Goal: Task Accomplishment & Management: Manage account settings

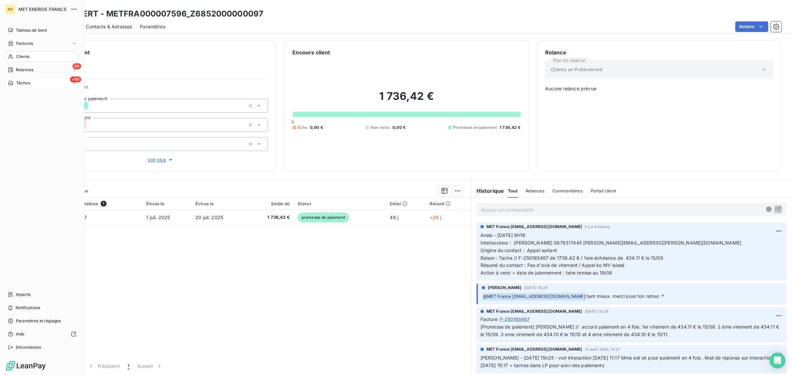
drag, startPoint x: 12, startPoint y: 83, endPoint x: 25, endPoint y: 82, distance: 13.2
click at [12, 83] on icon at bounding box center [11, 82] width 6 height 5
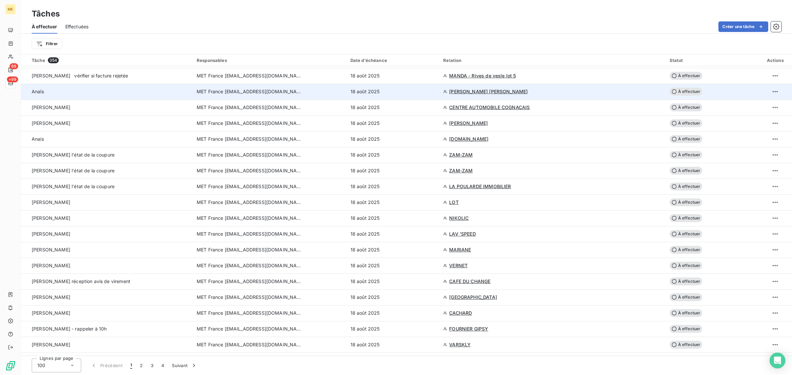
scroll to position [124, 0]
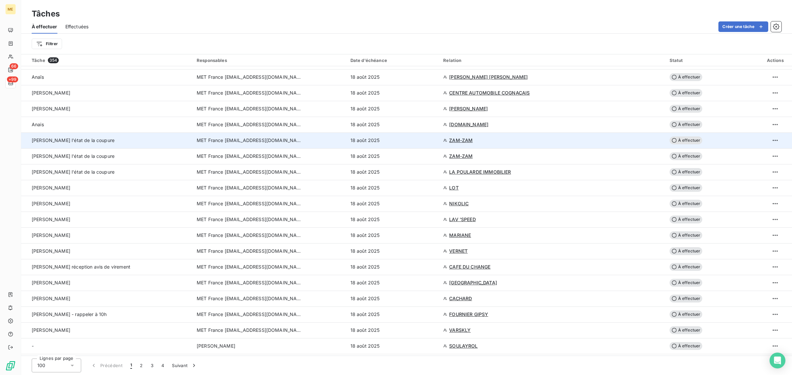
click at [313, 135] on td "MET France [EMAIL_ADDRESS][DOMAIN_NAME]" at bounding box center [270, 141] width 154 height 16
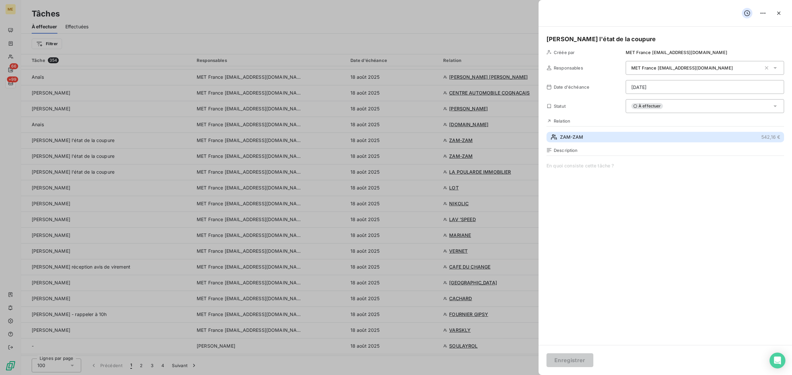
click at [578, 139] on span "ZAM-ZAM" at bounding box center [571, 137] width 23 height 7
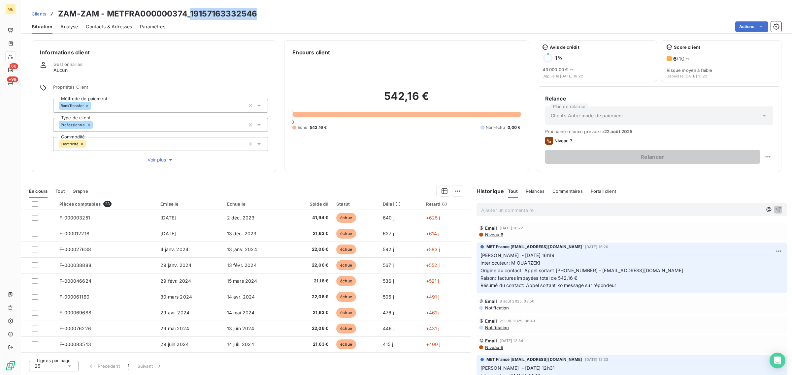
drag, startPoint x: 265, startPoint y: 9, endPoint x: 191, endPoint y: 13, distance: 73.7
click at [191, 13] on div "Clients ZAM-ZAM - METFRA000000374_19157163332546" at bounding box center [406, 14] width 771 height 12
copy h3 "19157163332546"
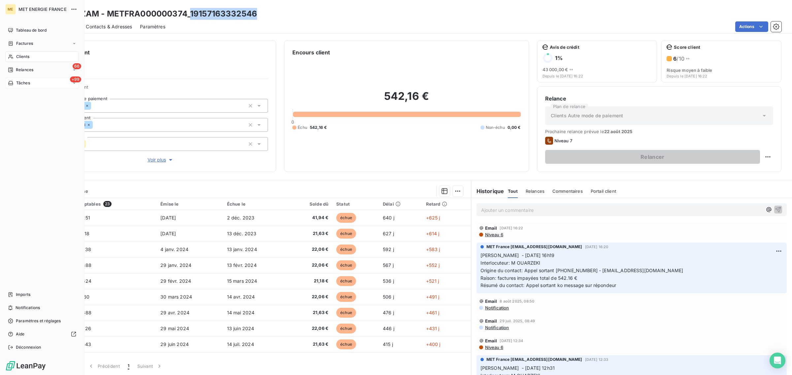
click at [18, 84] on span "Tâches" at bounding box center [23, 83] width 14 height 6
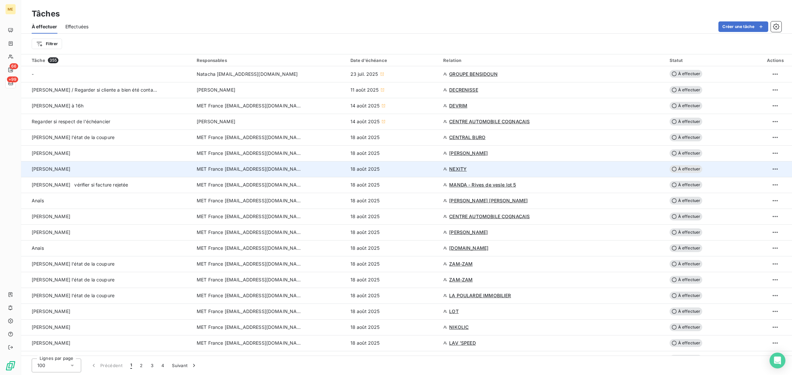
scroll to position [206, 0]
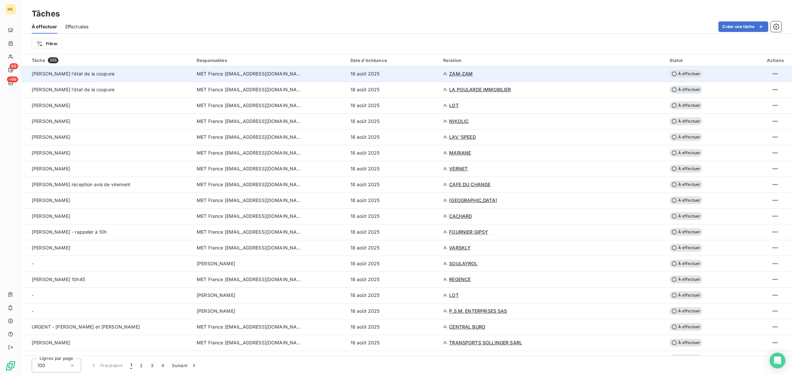
click at [155, 76] on div "[PERSON_NAME] l'état de la coupure" at bounding box center [95, 74] width 127 height 7
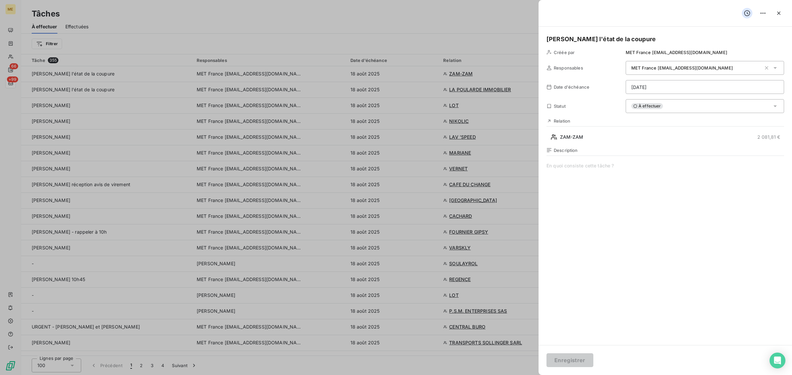
click at [747, 86] on html "ME 66 +99 Tâches À effectuer Effectuées Créer une tâche Filtrer Tâche 355 Respo…" at bounding box center [396, 187] width 792 height 375
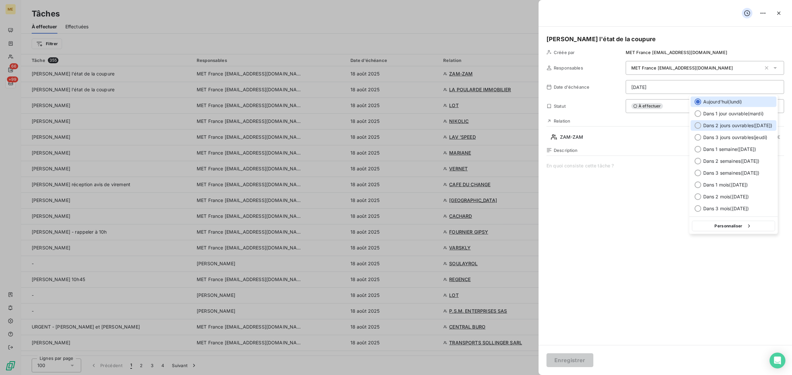
click at [718, 123] on span "Dans 2 jours ouvrables ( [DATE] )" at bounding box center [737, 125] width 69 height 7
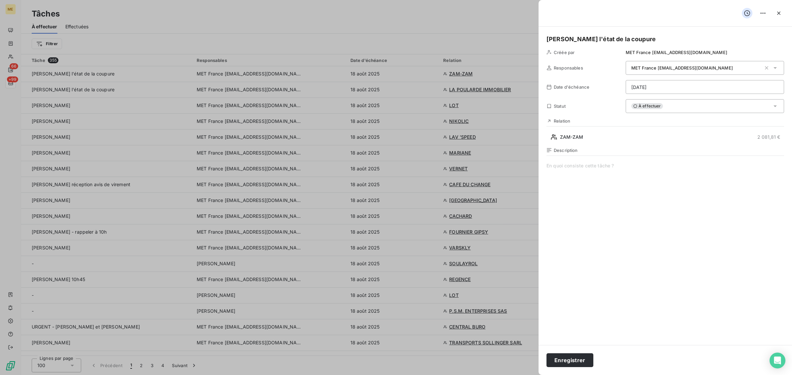
click at [679, 88] on html "ME 66 +99 Tâches À effectuer Effectuées Créer une tâche Filtrer Tâche 355 Respo…" at bounding box center [396, 187] width 792 height 375
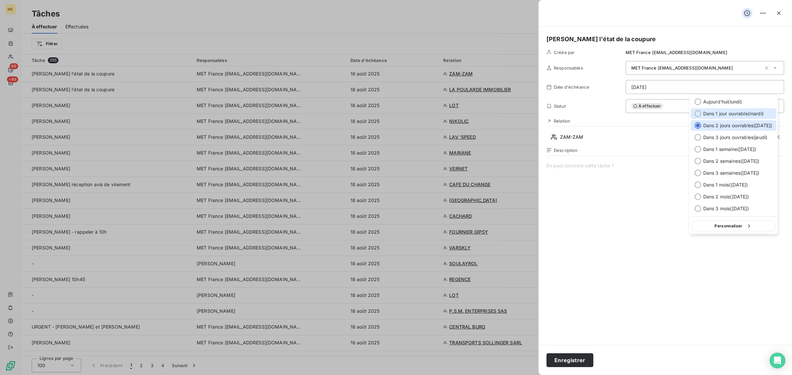
click at [703, 111] on span "Dans 1 jour ouvrable ( [DATE] )" at bounding box center [733, 114] width 60 height 7
type input "[DATE]"
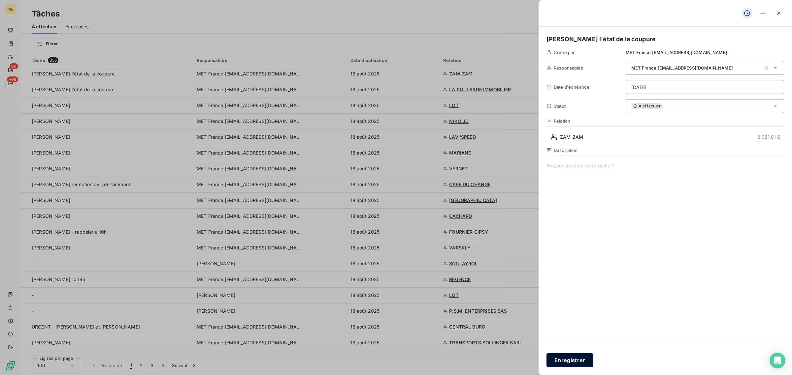
click at [572, 366] on button "Enregistrer" at bounding box center [569, 361] width 47 height 14
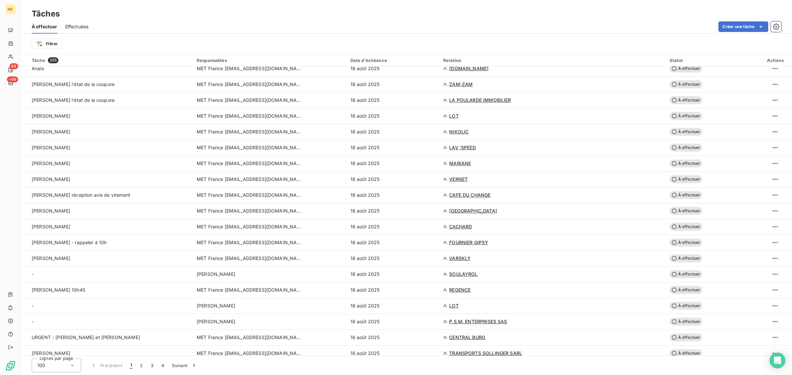
scroll to position [165, 0]
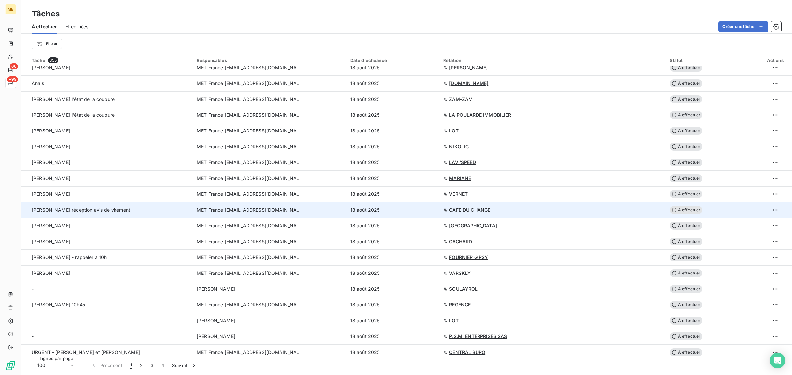
click at [232, 211] on span "MET France [EMAIL_ADDRESS][DOMAIN_NAME]" at bounding box center [250, 210] width 106 height 7
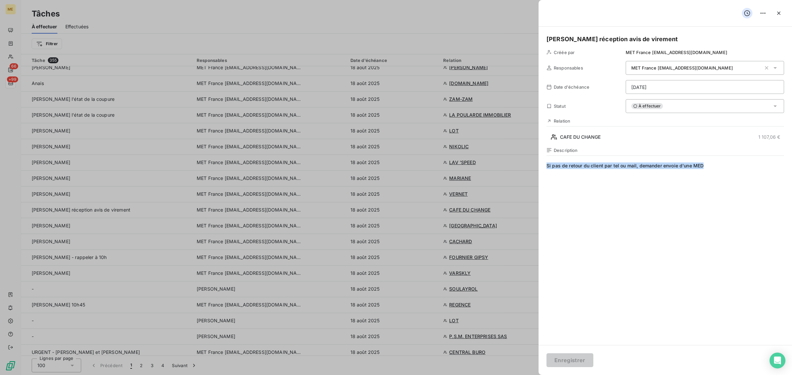
drag, startPoint x: 608, startPoint y: 169, endPoint x: 701, endPoint y: 174, distance: 93.1
click at [731, 169] on span "Si pas de retour du client par tel ou mail, demander envoie d'une MED" at bounding box center [664, 226] width 237 height 127
click at [656, 185] on span "Si pas de retour du client par tel ou mail, demander envoie d'une MED" at bounding box center [664, 226] width 237 height 127
click at [106, 205] on div at bounding box center [396, 187] width 792 height 375
click at [176, 205] on div at bounding box center [396, 187] width 792 height 375
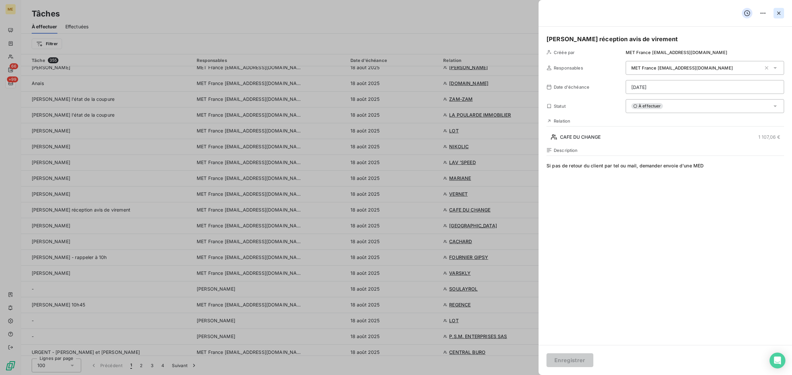
click at [779, 13] on icon "button" at bounding box center [778, 13] width 7 height 7
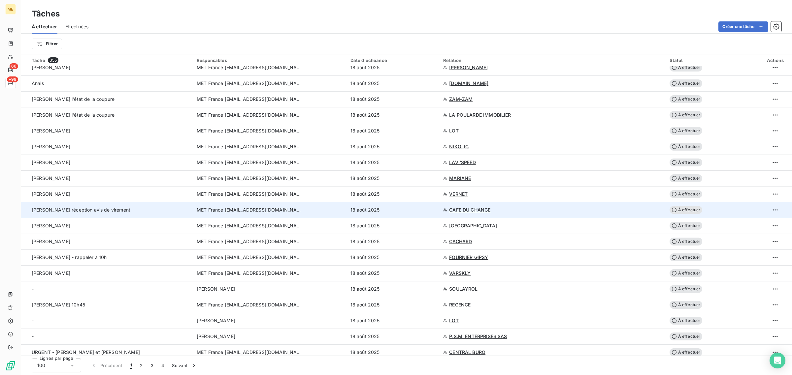
click at [482, 205] on td "CAFE DU CHANGE" at bounding box center [552, 210] width 226 height 16
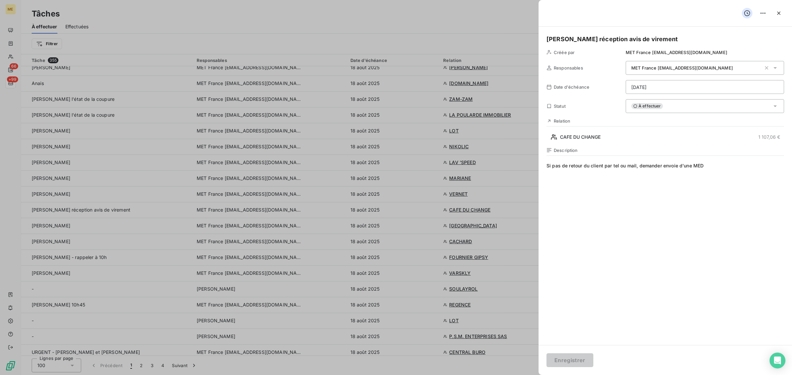
click at [464, 212] on div at bounding box center [396, 187] width 792 height 375
click at [777, 14] on icon "button" at bounding box center [778, 13] width 3 height 3
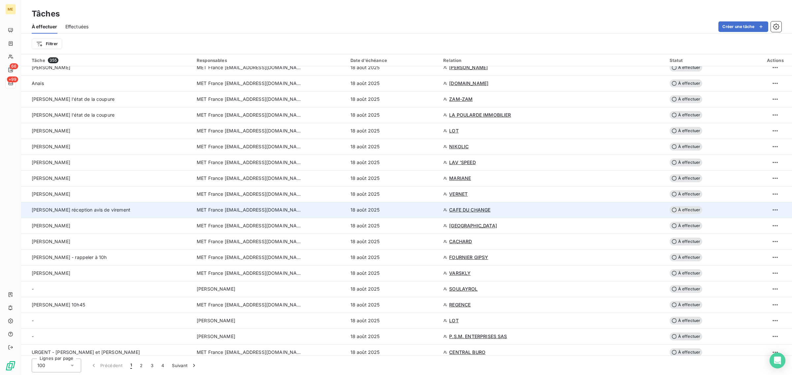
click at [461, 211] on span "CAFE DU CHANGE" at bounding box center [469, 210] width 41 height 7
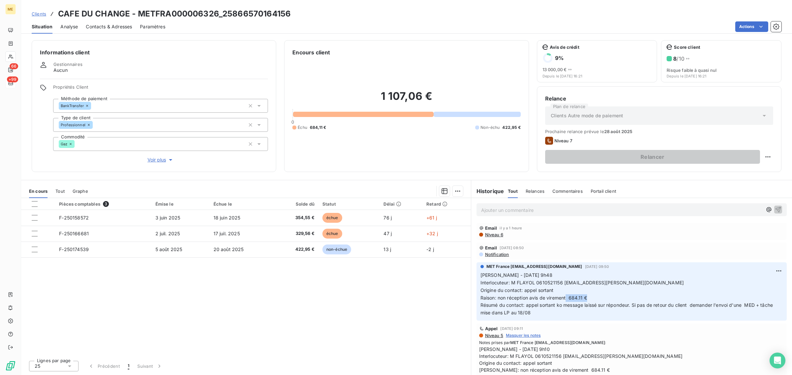
drag, startPoint x: 567, startPoint y: 300, endPoint x: 598, endPoint y: 299, distance: 31.3
click at [598, 299] on p "[PERSON_NAME] - [DATE] 9h48 Interlocuteur: M FLAYOL 0610521156 [EMAIL_ADDRESS][…" at bounding box center [631, 294] width 302 height 45
click at [594, 298] on p "[PERSON_NAME] - [DATE] 9h48 Interlocuteur: M FLAYOL 0610521156 [EMAIL_ADDRESS][…" at bounding box center [631, 294] width 302 height 45
click at [591, 297] on p "[PERSON_NAME] - [DATE] 9h48 Interlocuteur: M FLAYOL 0610521156 [EMAIL_ADDRESS][…" at bounding box center [631, 294] width 302 height 45
drag, startPoint x: 575, startPoint y: 299, endPoint x: 496, endPoint y: 301, distance: 78.5
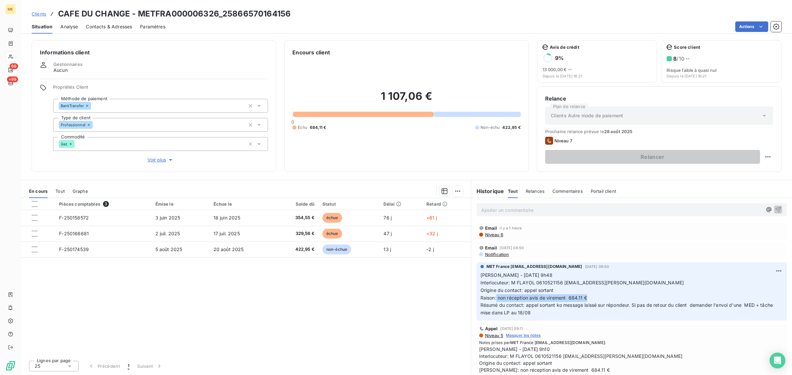
click at [496, 301] on p "[PERSON_NAME] - [DATE] 9h48 Interlocuteur: M FLAYOL 0610521156 [EMAIL_ADDRESS][…" at bounding box center [631, 294] width 302 height 45
click at [621, 300] on p "[PERSON_NAME] - [DATE] 9h48 Interlocuteur: M FLAYOL 0610521156 [EMAIL_ADDRESS][…" at bounding box center [631, 294] width 302 height 45
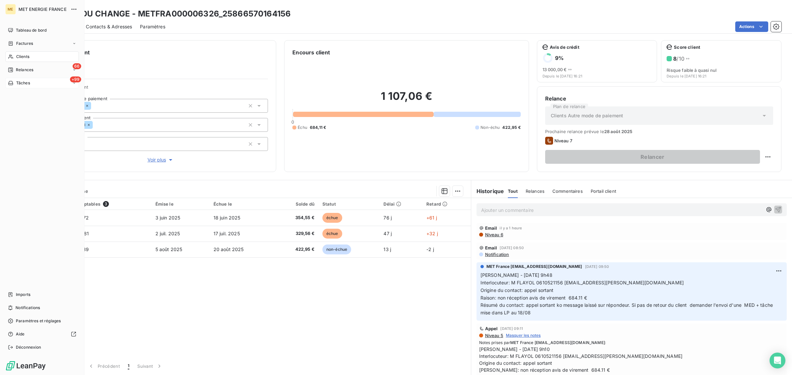
click at [7, 82] on div "+99 Tâches" at bounding box center [42, 83] width 74 height 11
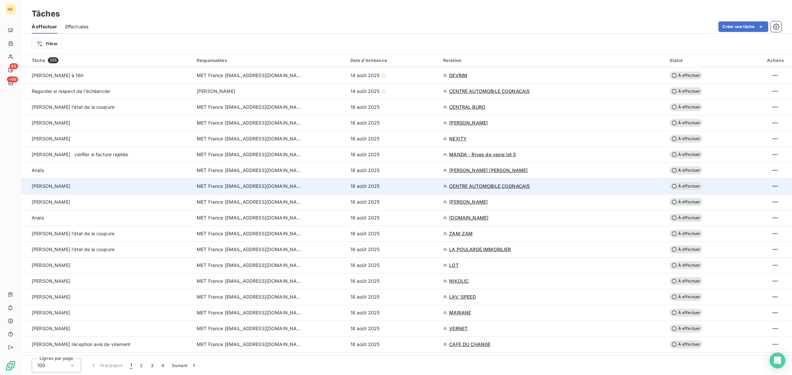
scroll to position [82, 0]
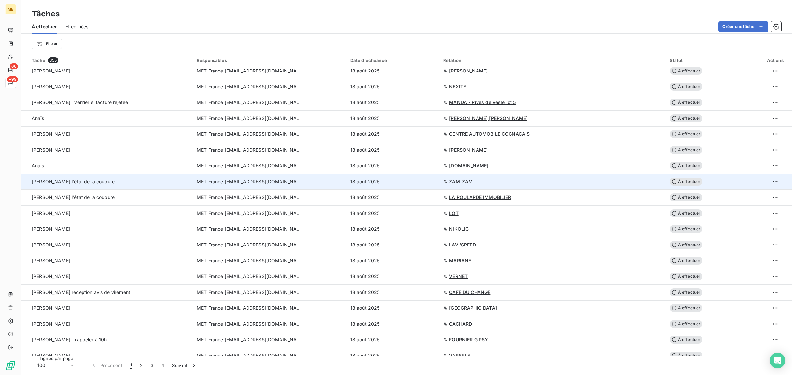
click at [323, 184] on div "MET France [EMAIL_ADDRESS][DOMAIN_NAME]" at bounding box center [270, 181] width 146 height 7
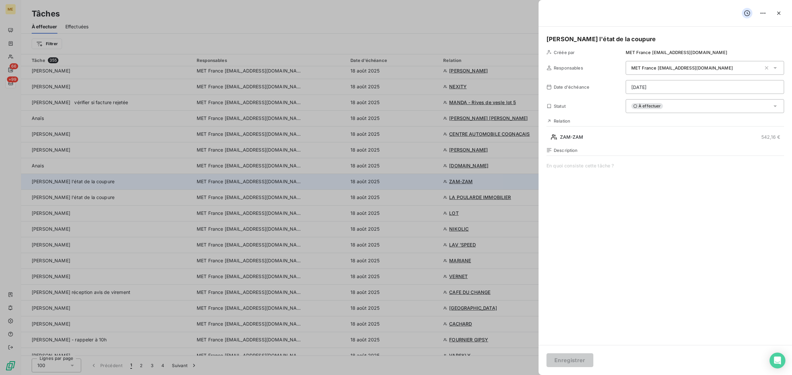
click at [323, 184] on div at bounding box center [396, 187] width 792 height 375
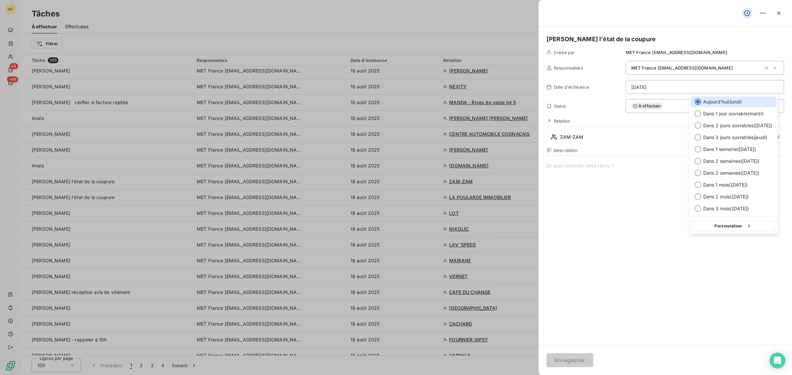
click at [744, 82] on html "ME 66 +99 Tâches À effectuer Effectuées Créer une tâche Filtrer Tâche 355 Respo…" at bounding box center [396, 187] width 792 height 375
click at [714, 118] on div "Dans 1 jour ouvrable ( [DATE] )" at bounding box center [733, 114] width 86 height 11
type input "[DATE]"
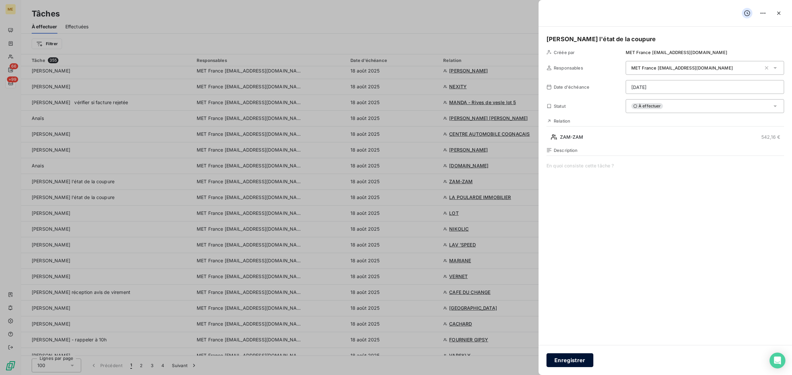
click at [567, 362] on button "Enregistrer" at bounding box center [569, 361] width 47 height 14
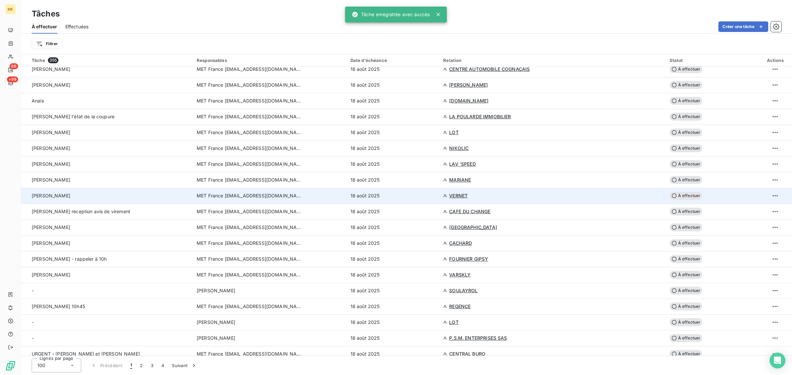
scroll to position [165, 0]
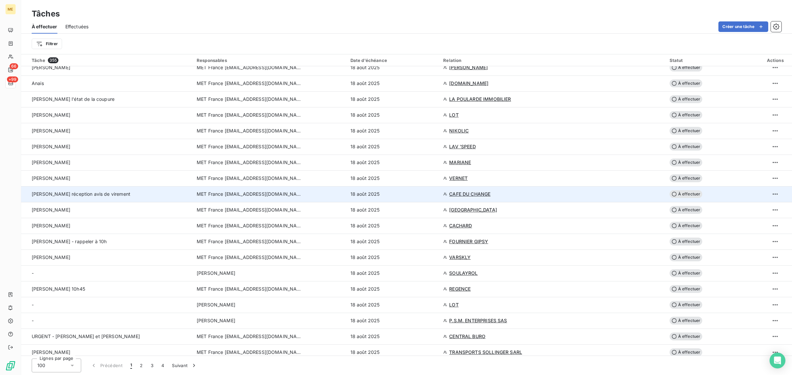
click at [406, 195] on div "18 août 2025" at bounding box center [392, 194] width 85 height 7
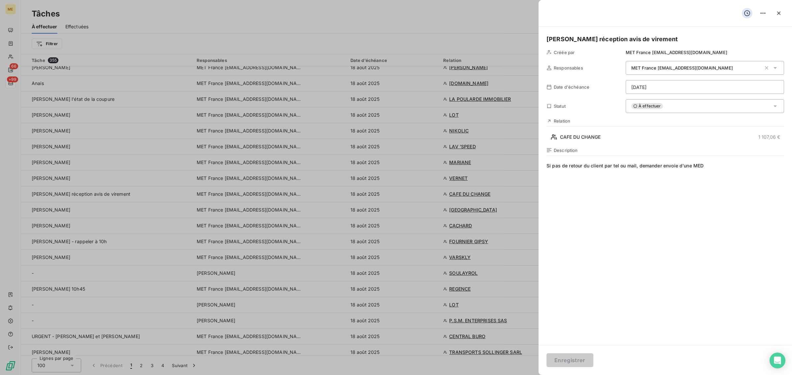
click at [459, 194] on div at bounding box center [396, 187] width 792 height 375
click at [775, 14] on icon "button" at bounding box center [778, 13] width 7 height 7
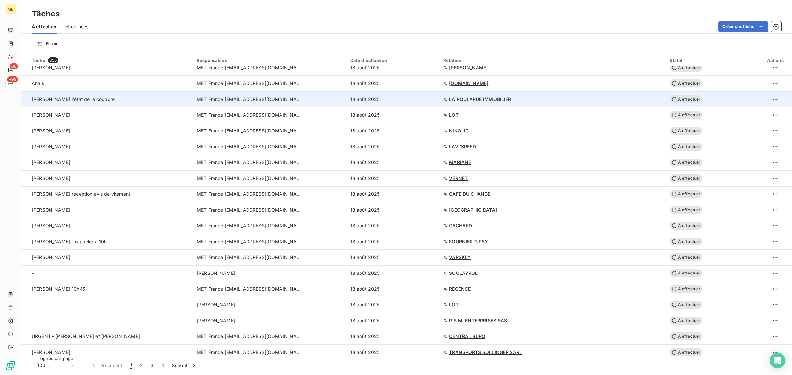
click at [490, 98] on span "LA POULARDE IMMOBILIER" at bounding box center [480, 99] width 62 height 7
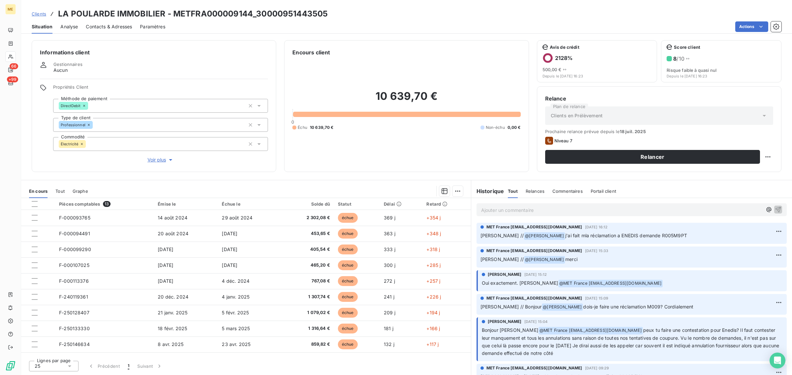
drag, startPoint x: 661, startPoint y: 233, endPoint x: 632, endPoint y: 238, distance: 28.8
click at [632, 238] on p "[PERSON_NAME] // @ [PERSON_NAME] j'ai fait mla réclamation a [PERSON_NAME] dema…" at bounding box center [631, 236] width 302 height 8
copy span "R005M9PT"
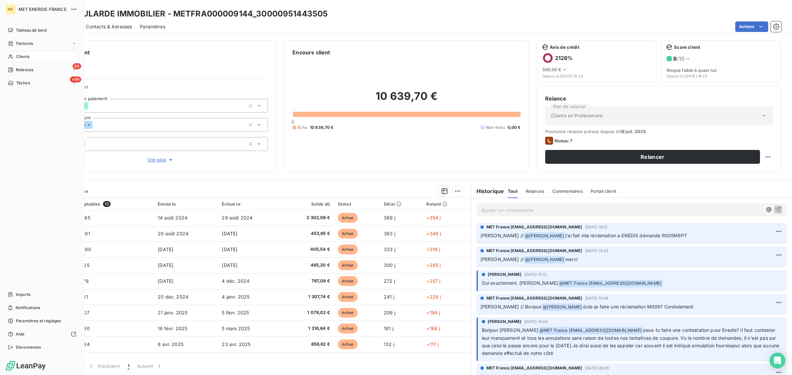
click at [15, 83] on div "Tâches" at bounding box center [19, 83] width 22 height 6
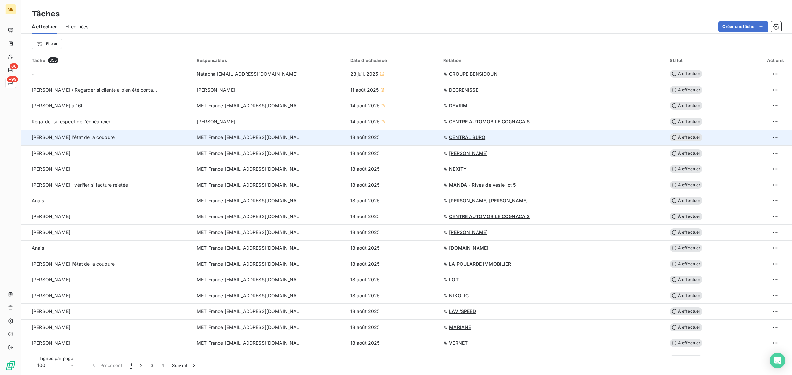
click at [316, 135] on div "MET France [EMAIL_ADDRESS][DOMAIN_NAME]" at bounding box center [270, 137] width 146 height 7
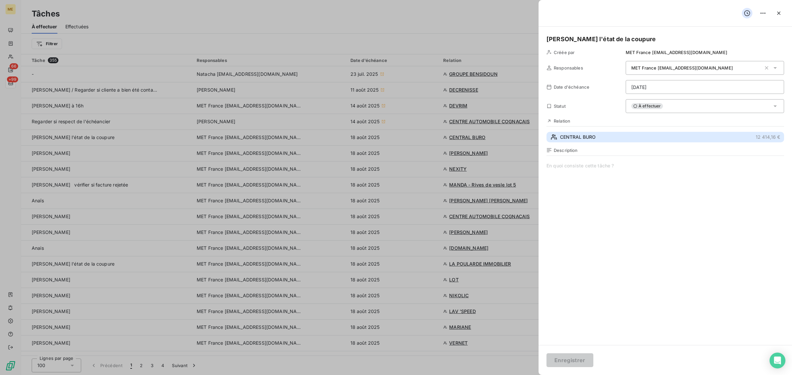
click at [567, 137] on span "CENTRAL BURO" at bounding box center [578, 137] width 36 height 7
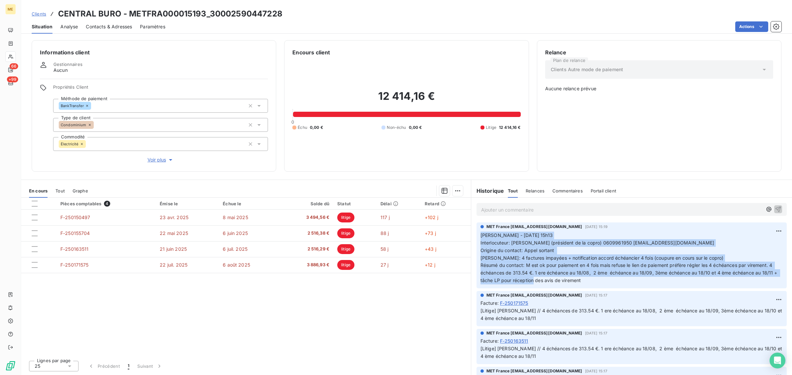
drag, startPoint x: 595, startPoint y: 282, endPoint x: 478, endPoint y: 234, distance: 127.1
click at [478, 234] on div "MET France [EMAIL_ADDRESS][DOMAIN_NAME] [DATE] 15:19 [PERSON_NAME] - [DATE] 15h…" at bounding box center [631, 256] width 310 height 66
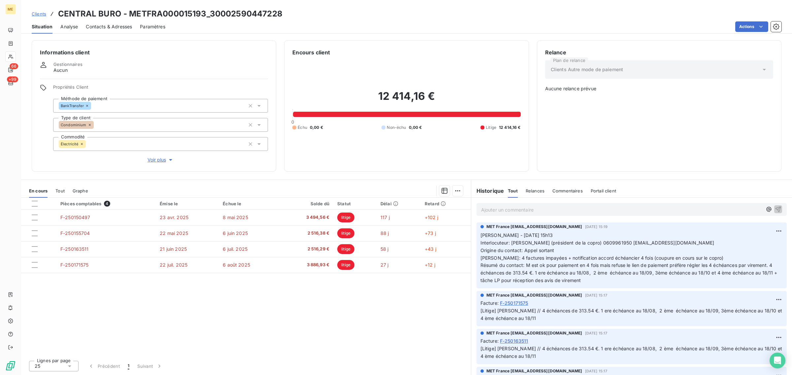
click at [411, 317] on div "Pièces comptables 4 Émise le Échue le Solde dû Statut Délai Retard F-250150497 …" at bounding box center [246, 277] width 450 height 158
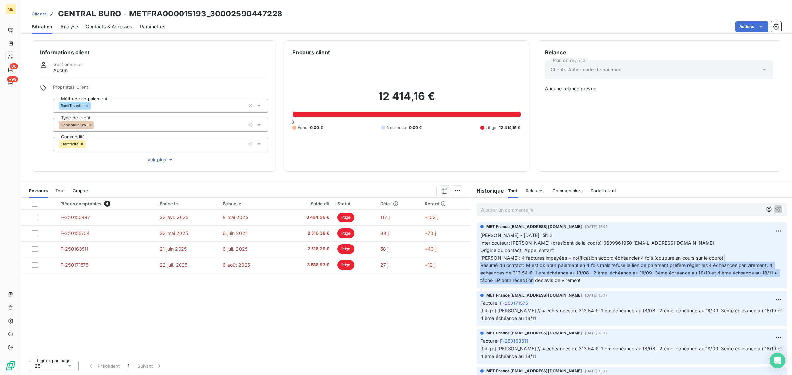
drag, startPoint x: 553, startPoint y: 268, endPoint x: 595, endPoint y: 281, distance: 43.9
click at [595, 281] on p "[PERSON_NAME] - [DATE] 15h13 Interlocuteur: [PERSON_NAME] (président de la copr…" at bounding box center [631, 258] width 302 height 53
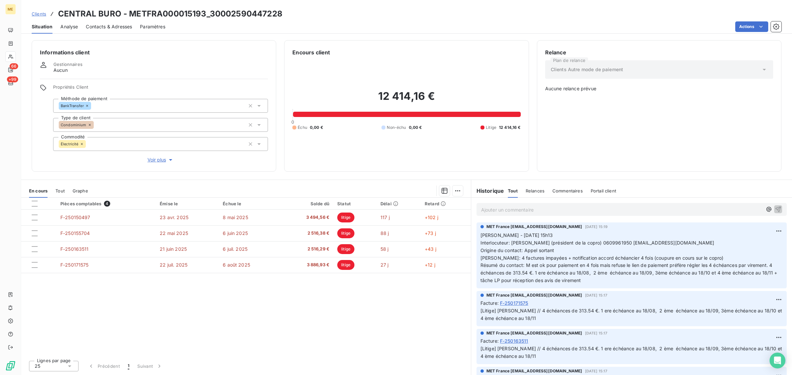
click at [225, 304] on div "Pièces comptables 4 Émise le Échue le Solde dû Statut Délai Retard F-250150497 …" at bounding box center [246, 277] width 450 height 158
drag, startPoint x: 281, startPoint y: 17, endPoint x: 208, endPoint y: 18, distance: 73.2
click at [208, 18] on div "Clients CENTRAL BURO - METFRA000015193_30002590447228" at bounding box center [406, 14] width 771 height 12
copy h3 "30002590447228"
click at [276, 49] on div "Informations client Gestionnaires Aucun Propriétés Client Méthode de paiement B…" at bounding box center [154, 106] width 244 height 132
